Goal: Task Accomplishment & Management: Manage account settings

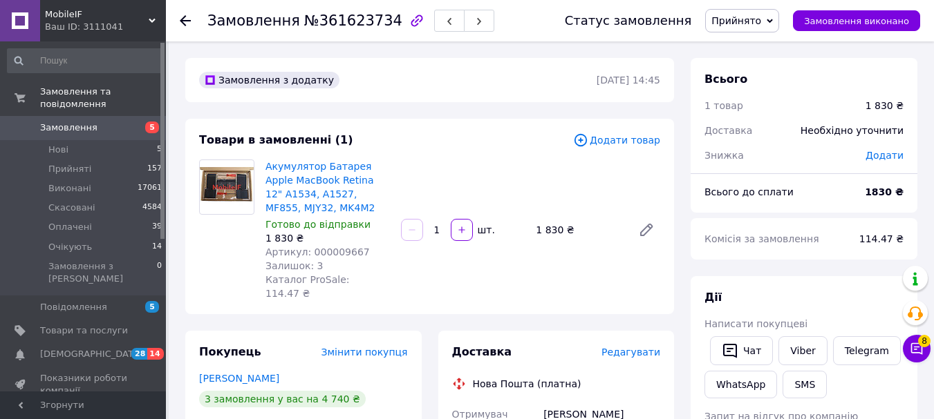
scroll to position [138, 0]
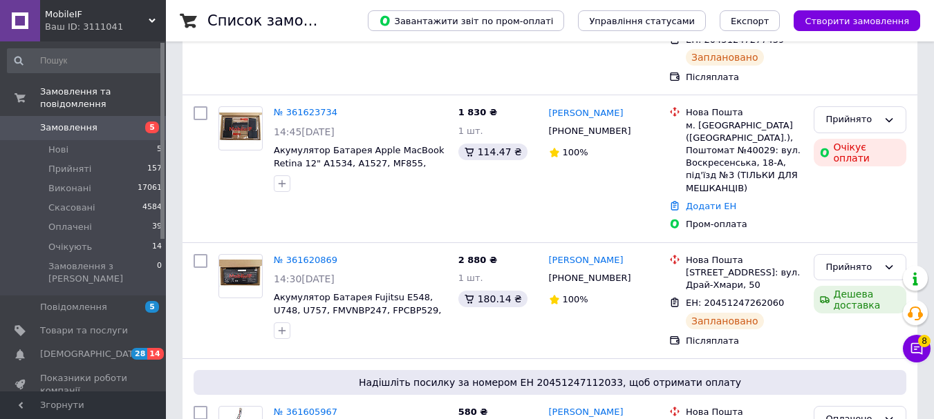
scroll to position [207, 0]
click at [77, 348] on span "[DEMOGRAPHIC_DATA]" at bounding box center [91, 354] width 102 height 12
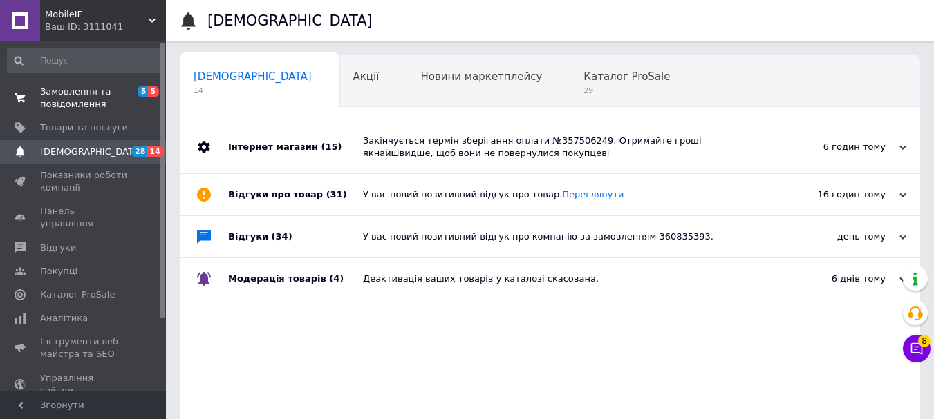
drag, startPoint x: 80, startPoint y: 105, endPoint x: 77, endPoint y: 95, distance: 10.7
click at [79, 105] on span "Замовлення та повідомлення" at bounding box center [84, 98] width 88 height 25
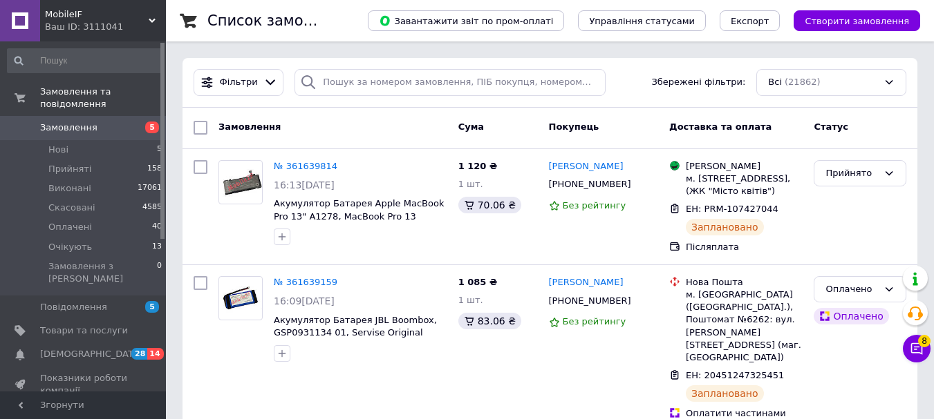
scroll to position [346, 0]
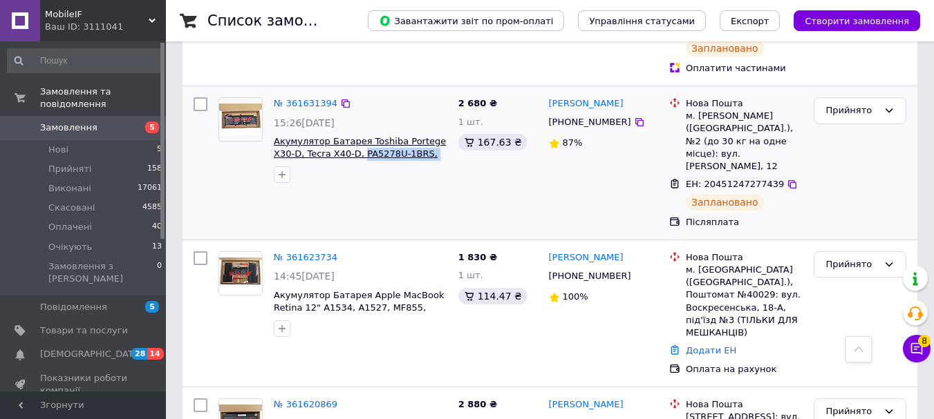
drag, startPoint x: 425, startPoint y: 153, endPoint x: 336, endPoint y: 153, distance: 89.2
click at [336, 153] on span "Акумулятор Батарея Toshiba Portege X30-D, Tecra X40-D, PA5278U-1BRS, 4080mah, 4…" at bounding box center [360, 148] width 173 height 26
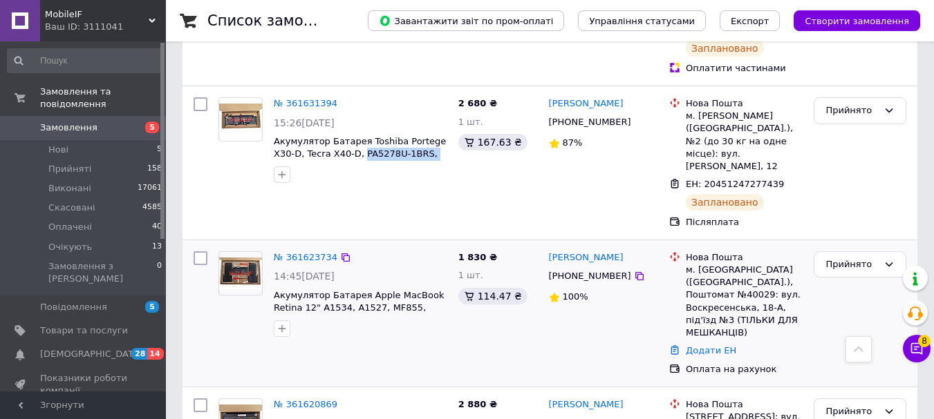
copy span "PA5278U-1BRS, 4080mah,"
click at [88, 348] on span "[DEMOGRAPHIC_DATA]" at bounding box center [91, 354] width 102 height 12
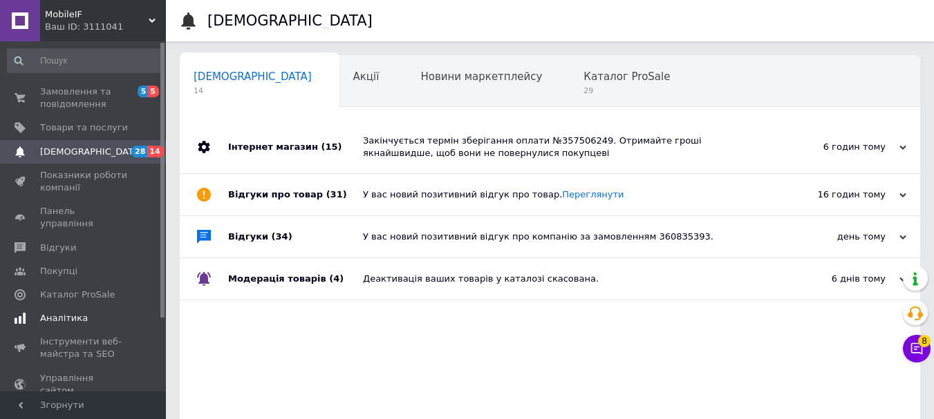
click at [60, 312] on span "Аналітика" at bounding box center [64, 318] width 48 height 12
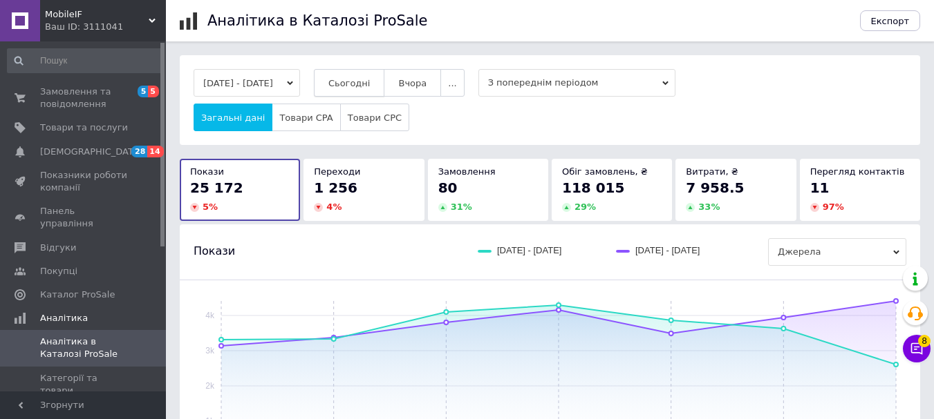
click at [368, 91] on button "Сьогодні" at bounding box center [349, 83] width 71 height 28
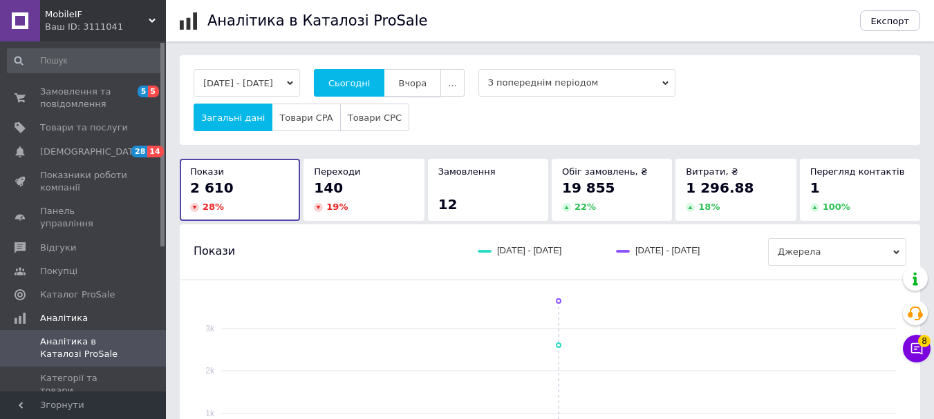
click at [426, 86] on span "Вчора" at bounding box center [412, 83] width 28 height 10
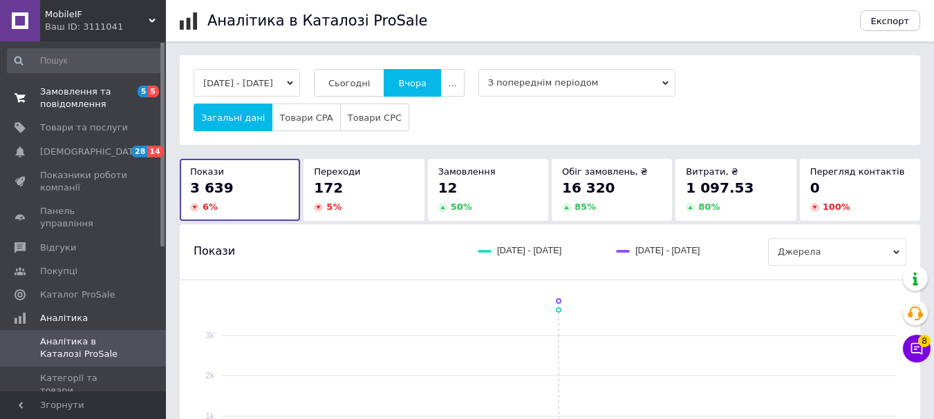
click at [76, 100] on span "Замовлення та повідомлення" at bounding box center [84, 98] width 88 height 25
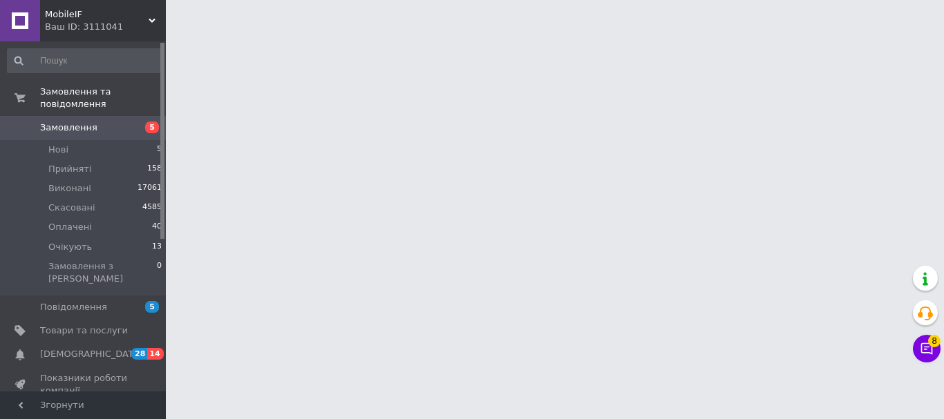
drag, startPoint x: 312, startPoint y: 0, endPoint x: 793, endPoint y: 60, distance: 484.7
click at [776, 35] on html "MobileIF Ваш ID: 3111041 Сайт MobileIF Кабінет покупця Перевірити стан системи …" at bounding box center [472, 17] width 944 height 35
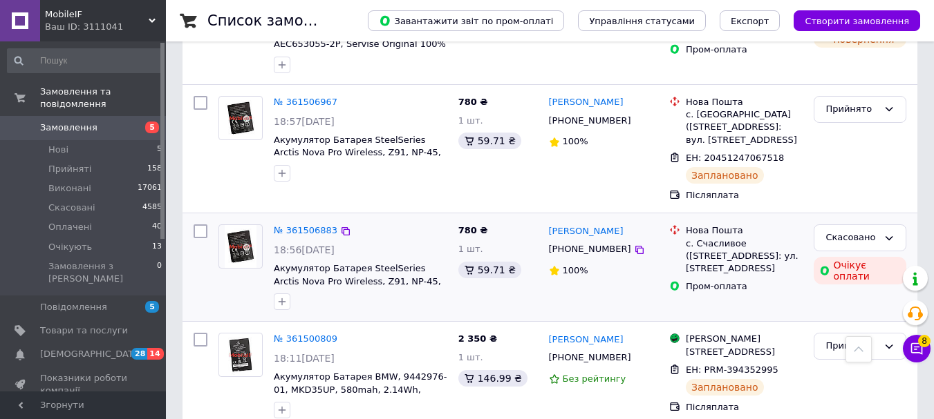
scroll to position [3095, 0]
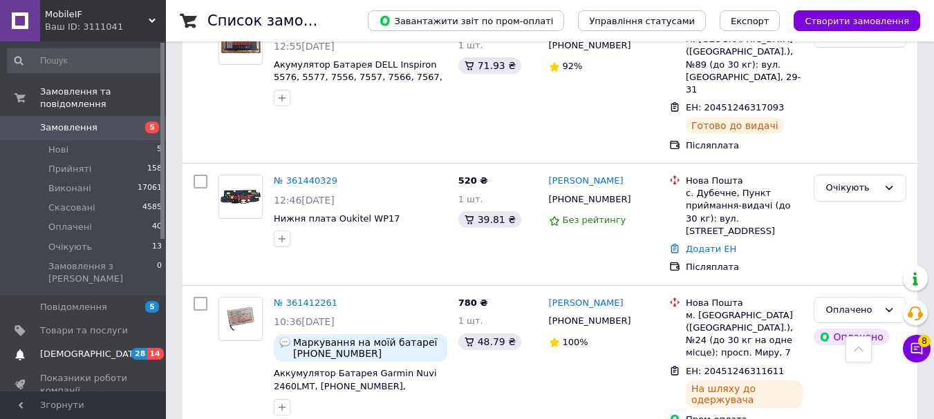
click at [81, 348] on span "[DEMOGRAPHIC_DATA]" at bounding box center [91, 354] width 102 height 12
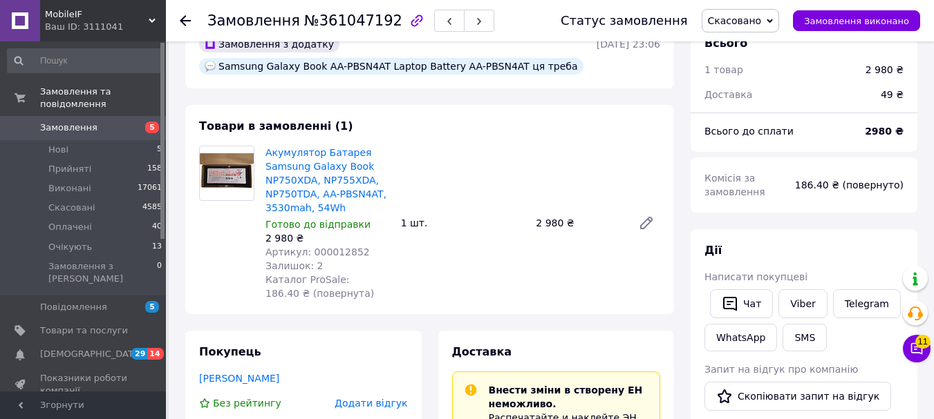
scroll to position [12, 0]
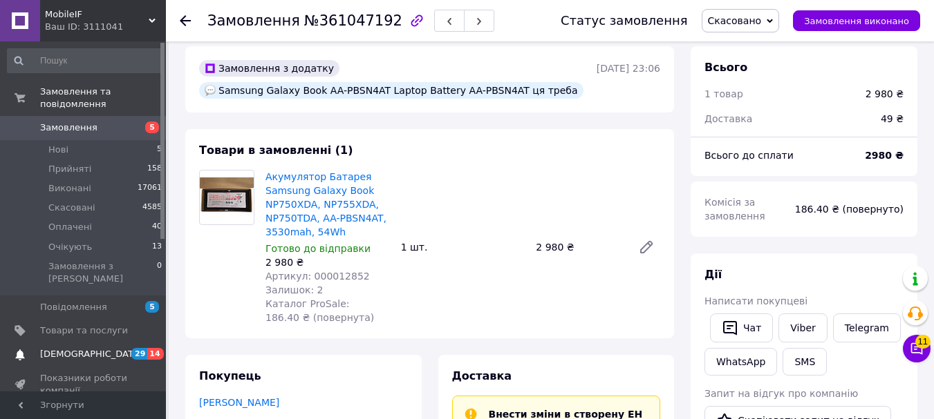
click at [60, 348] on span "[DEMOGRAPHIC_DATA]" at bounding box center [91, 354] width 102 height 12
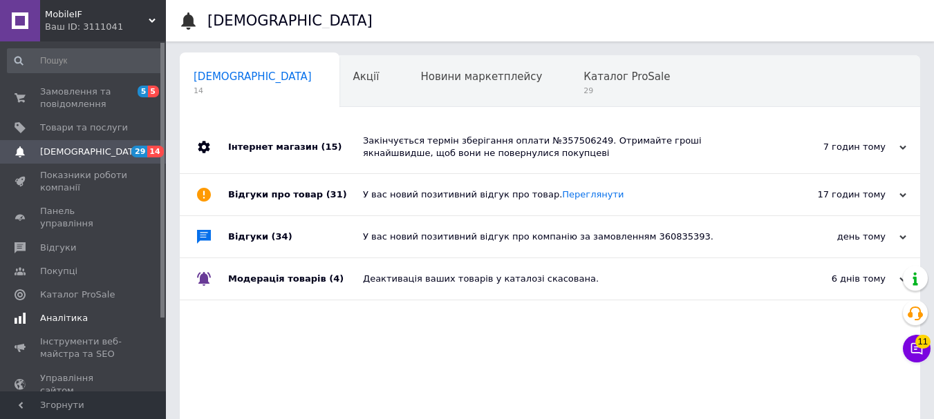
click at [57, 312] on span "Аналітика" at bounding box center [64, 318] width 48 height 12
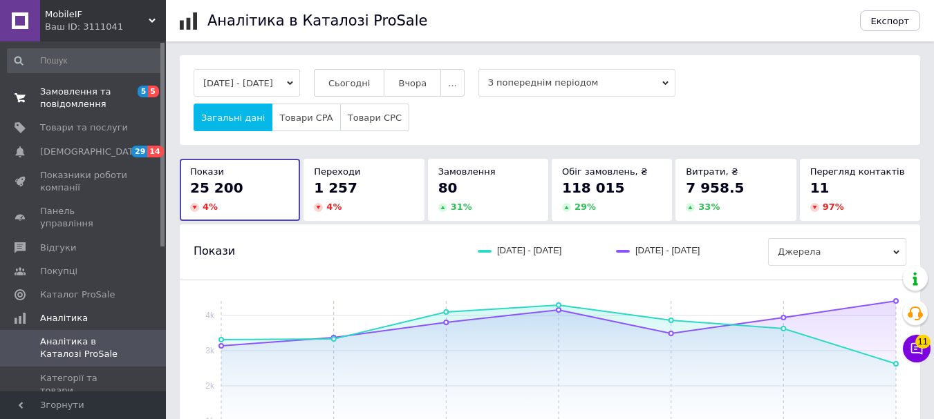
click at [91, 101] on span "Замовлення та повідомлення" at bounding box center [84, 98] width 88 height 25
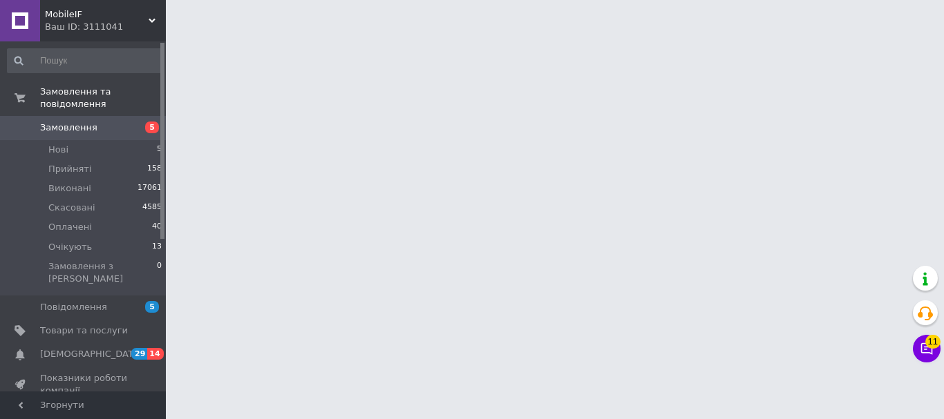
drag, startPoint x: 109, startPoint y: 15, endPoint x: 198, endPoint y: 312, distance: 310.3
click at [238, 35] on html "MobileIF Ваш ID: 3111041 Сайт MobileIF Кабінет покупця Перевірити стан системи …" at bounding box center [472, 17] width 944 height 35
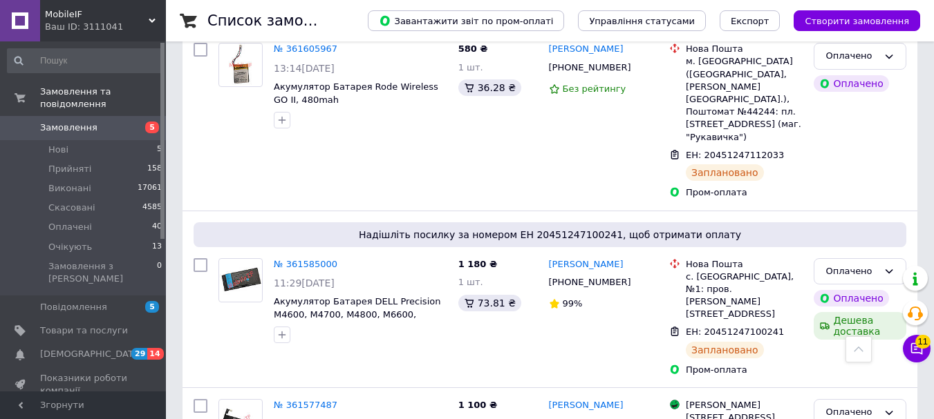
scroll to position [898, 0]
